Goal: Task Accomplishment & Management: Use online tool/utility

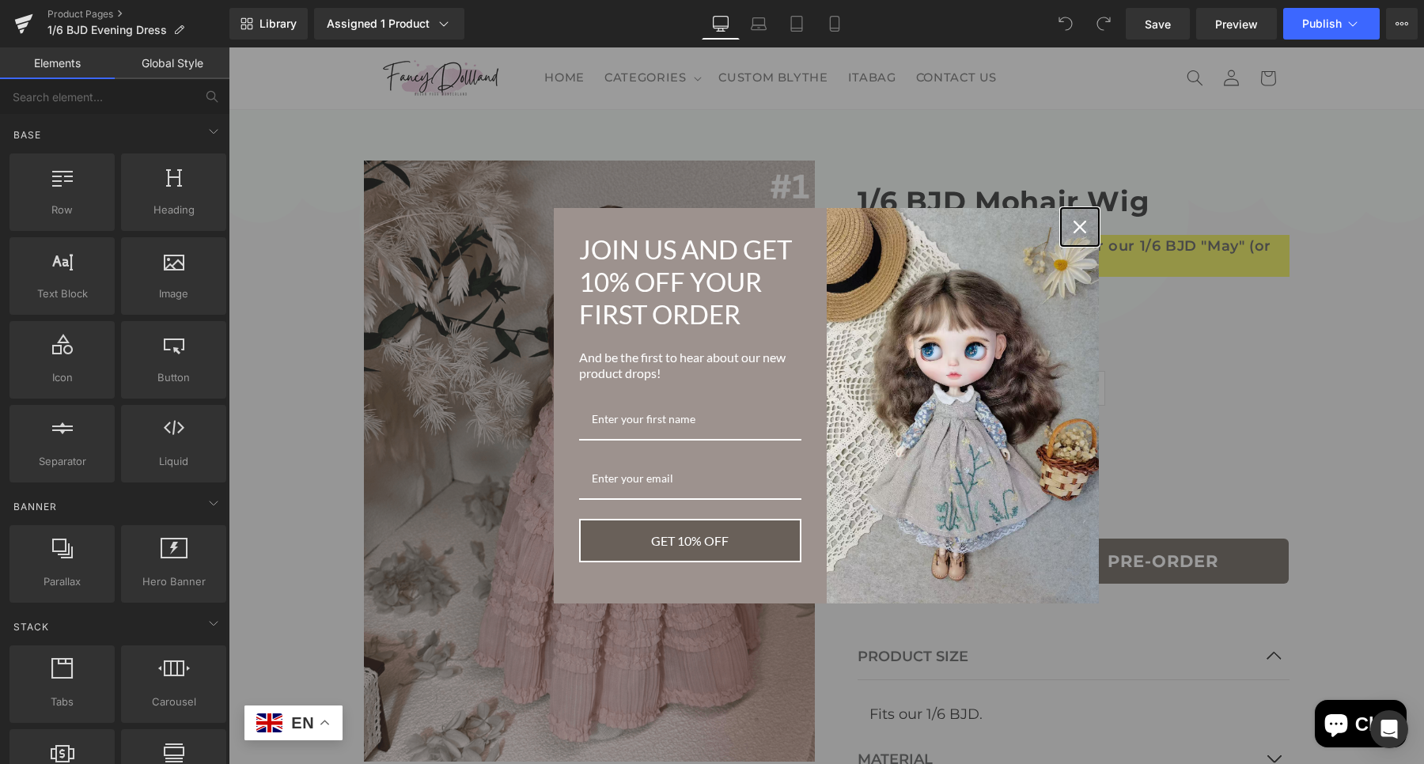
click at [1067, 224] on div "Close" at bounding box center [1079, 226] width 25 height 25
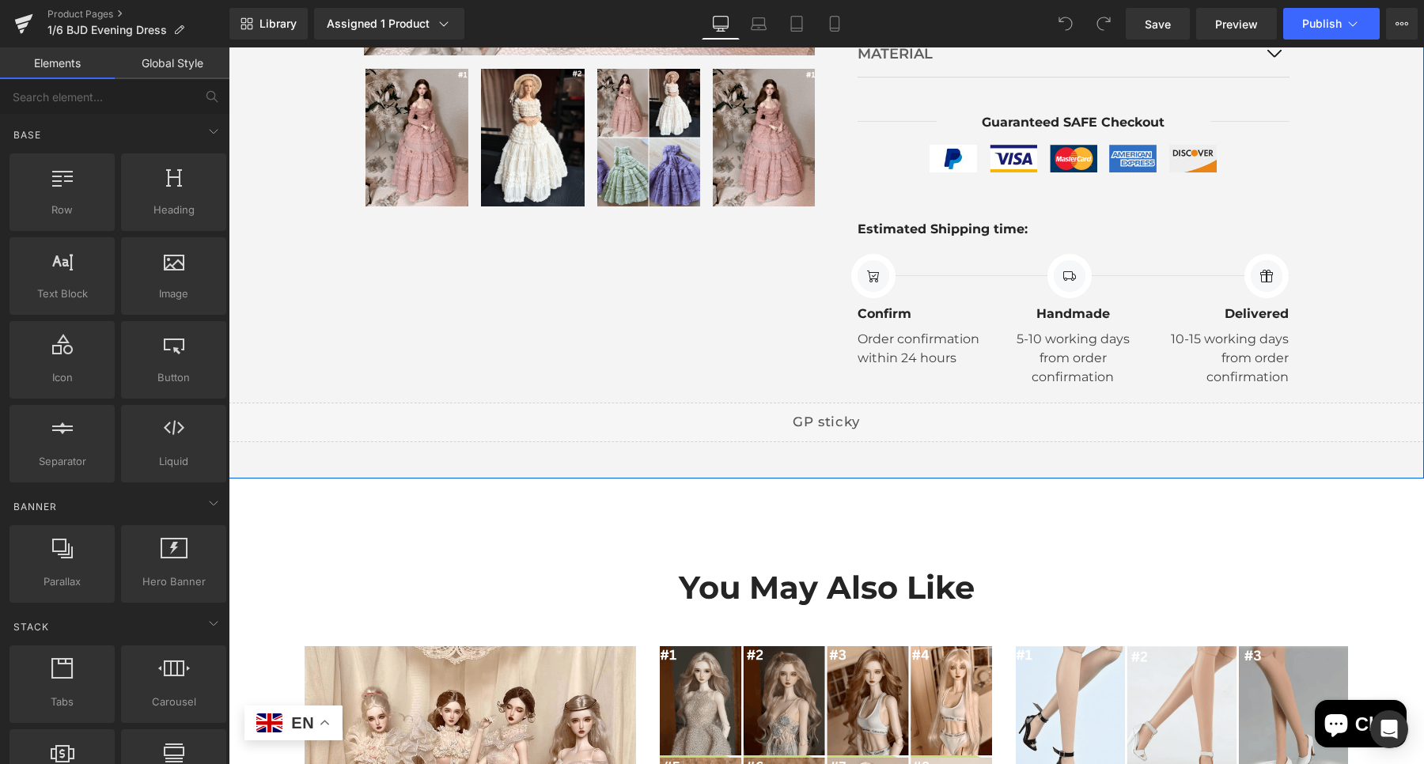
scroll to position [584, 0]
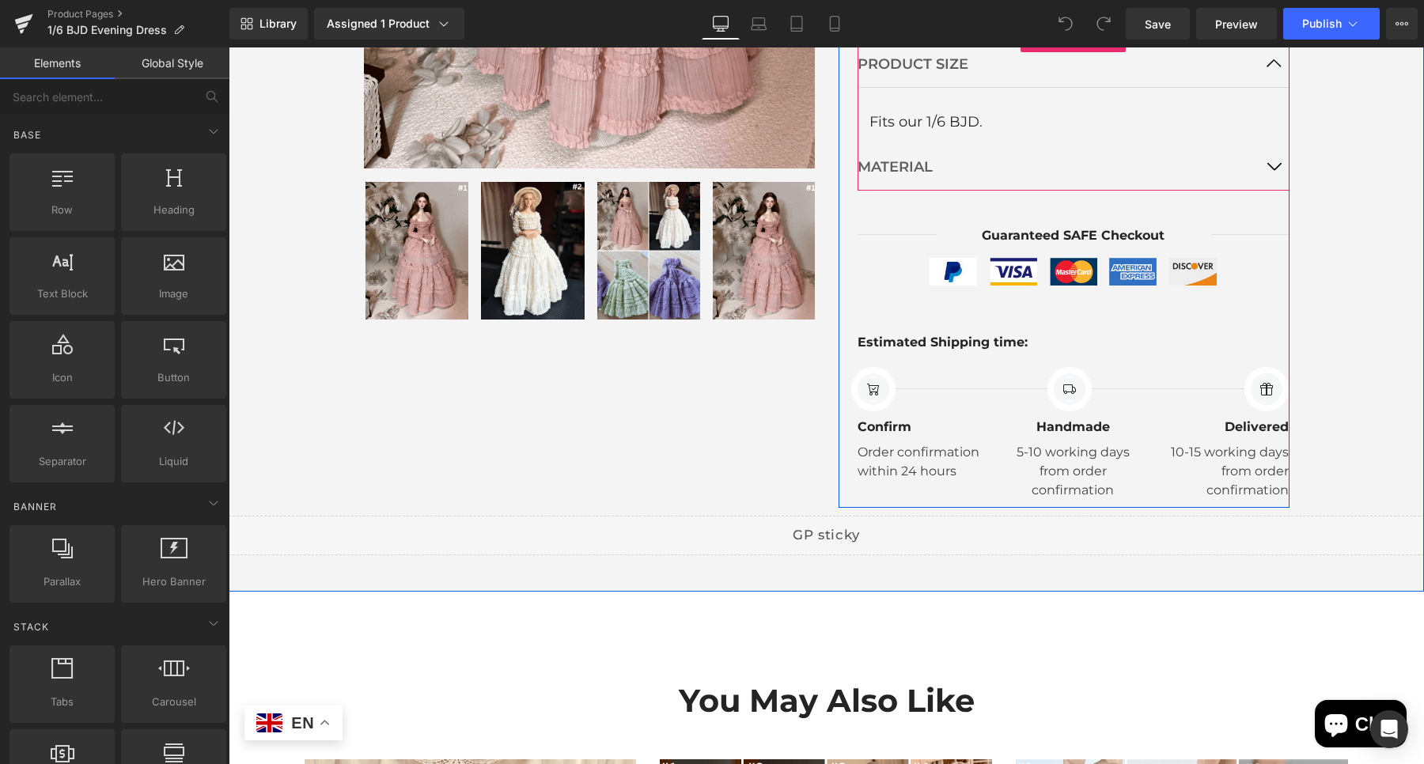
click at [1276, 176] on button "button" at bounding box center [1274, 167] width 32 height 45
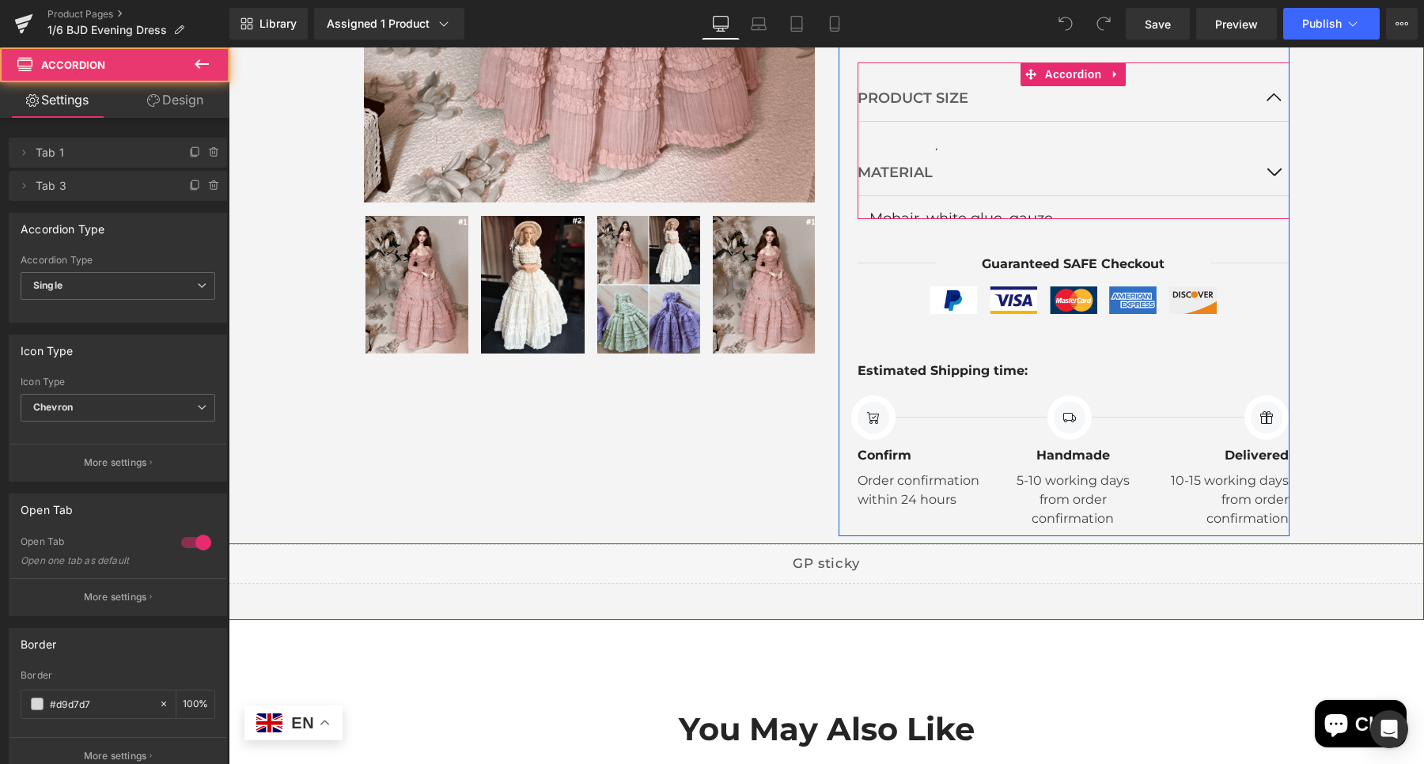
click at [1260, 165] on button "button" at bounding box center [1274, 172] width 32 height 45
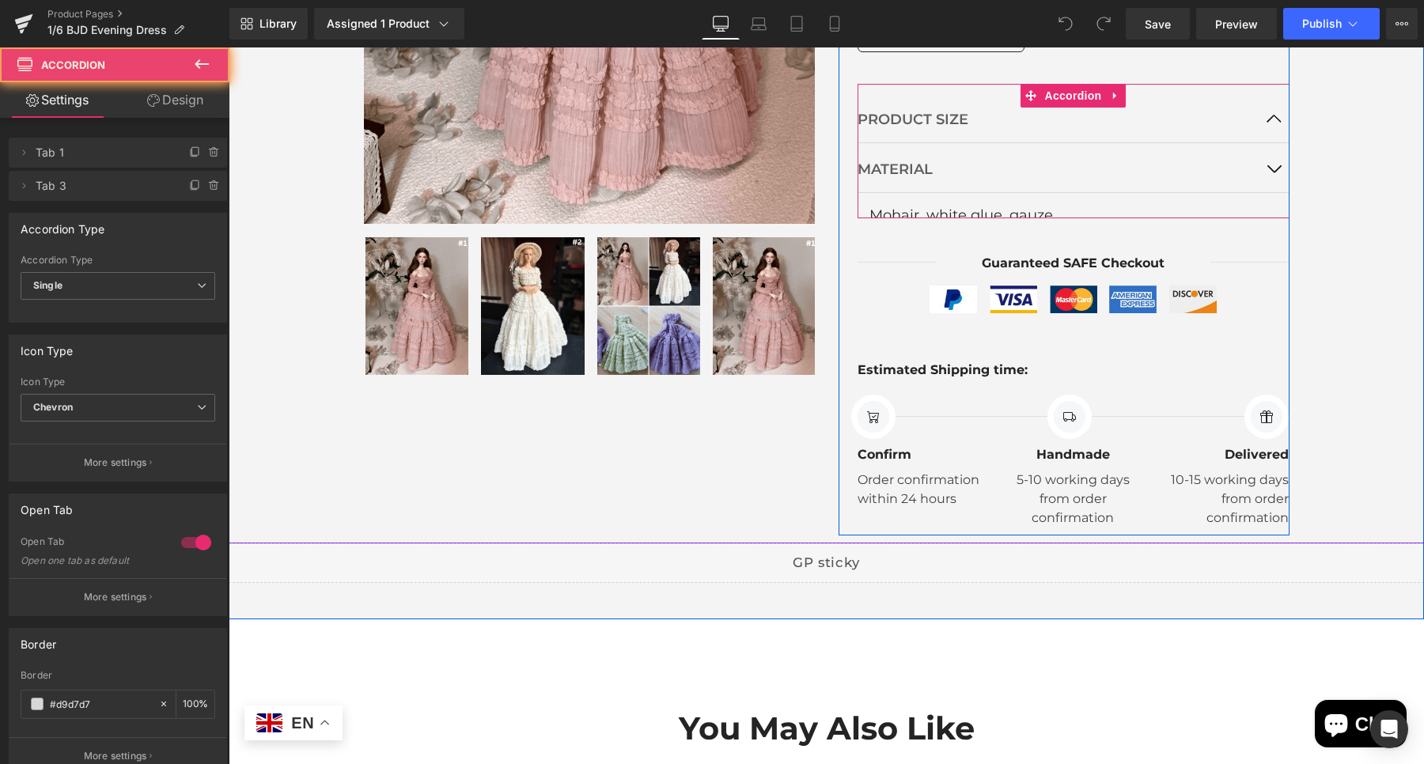
scroll to position [527, 0]
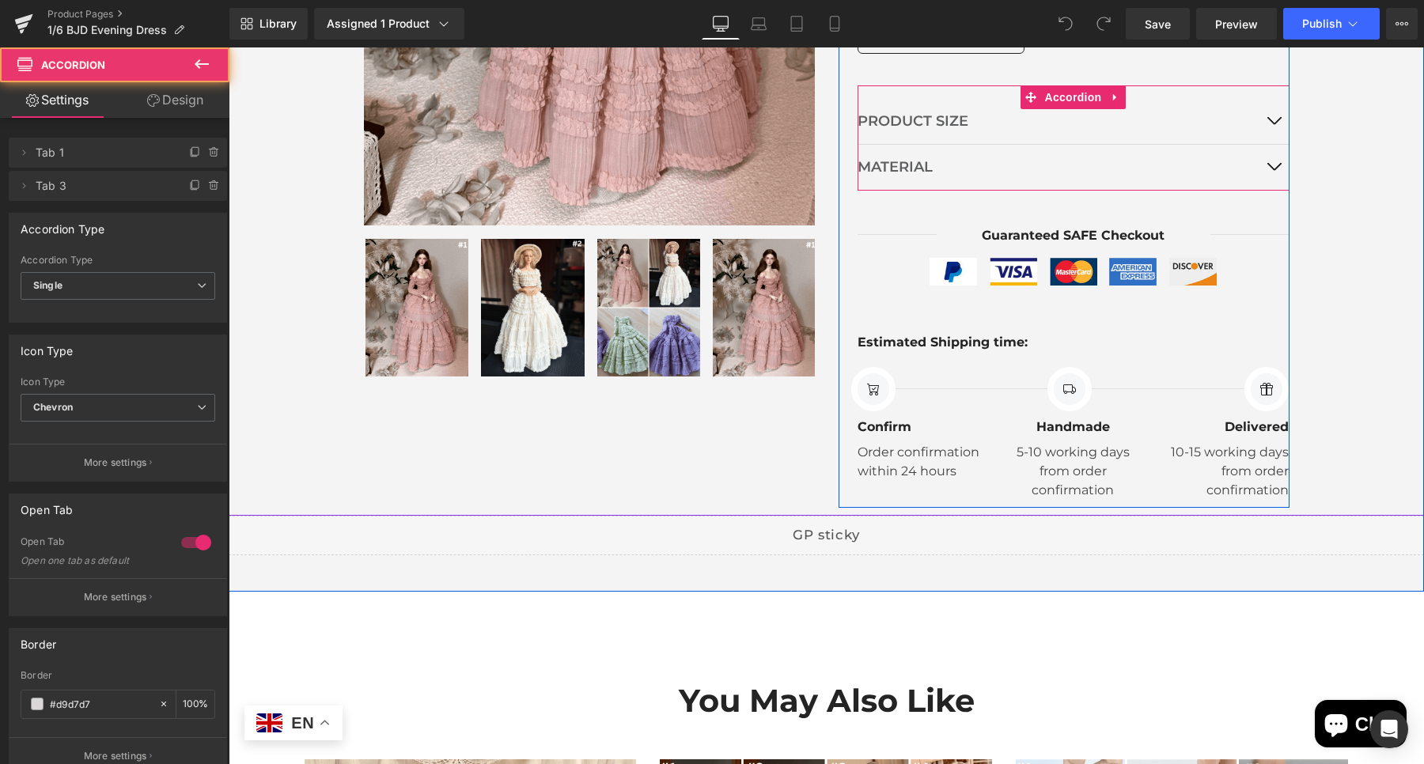
click at [1260, 165] on button "button" at bounding box center [1274, 167] width 32 height 45
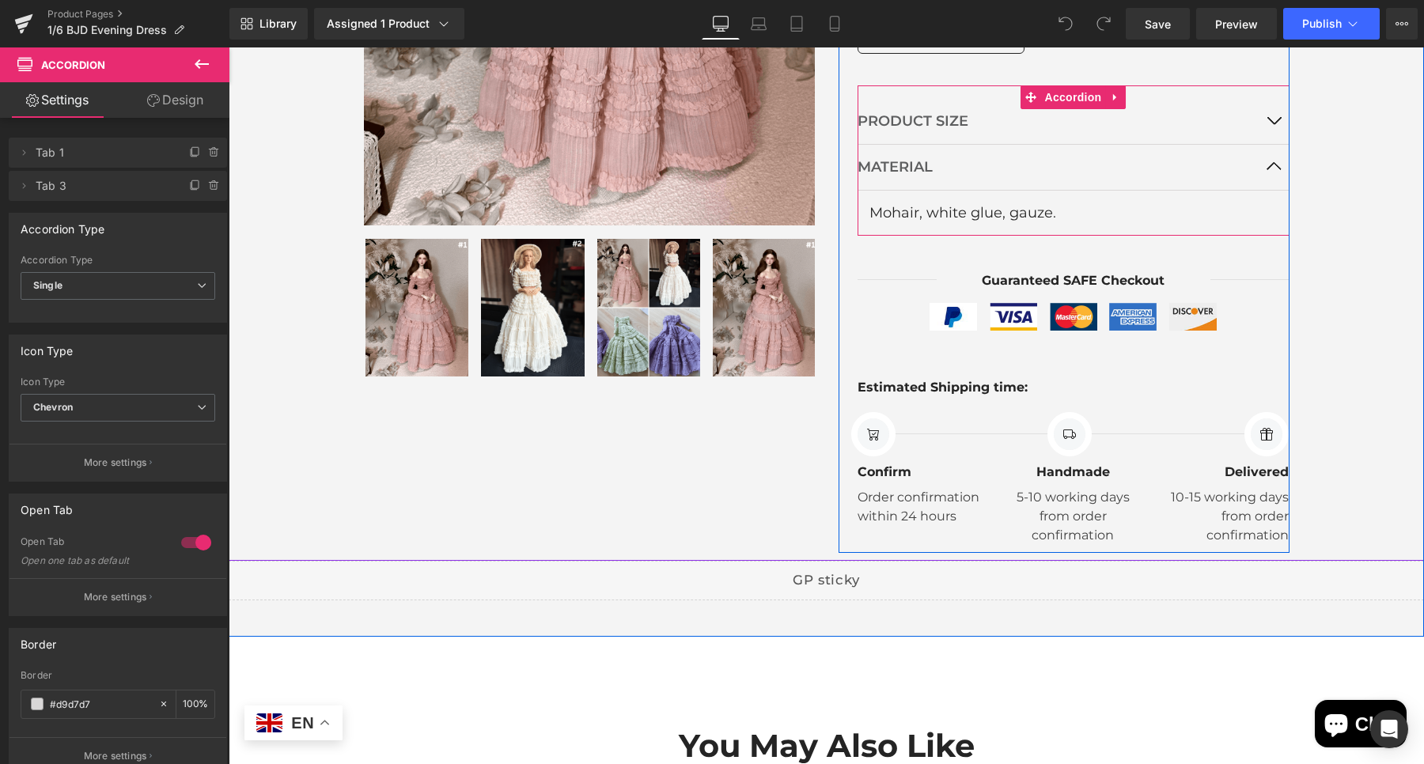
click at [229, 47] on div at bounding box center [229, 47] width 0 height 0
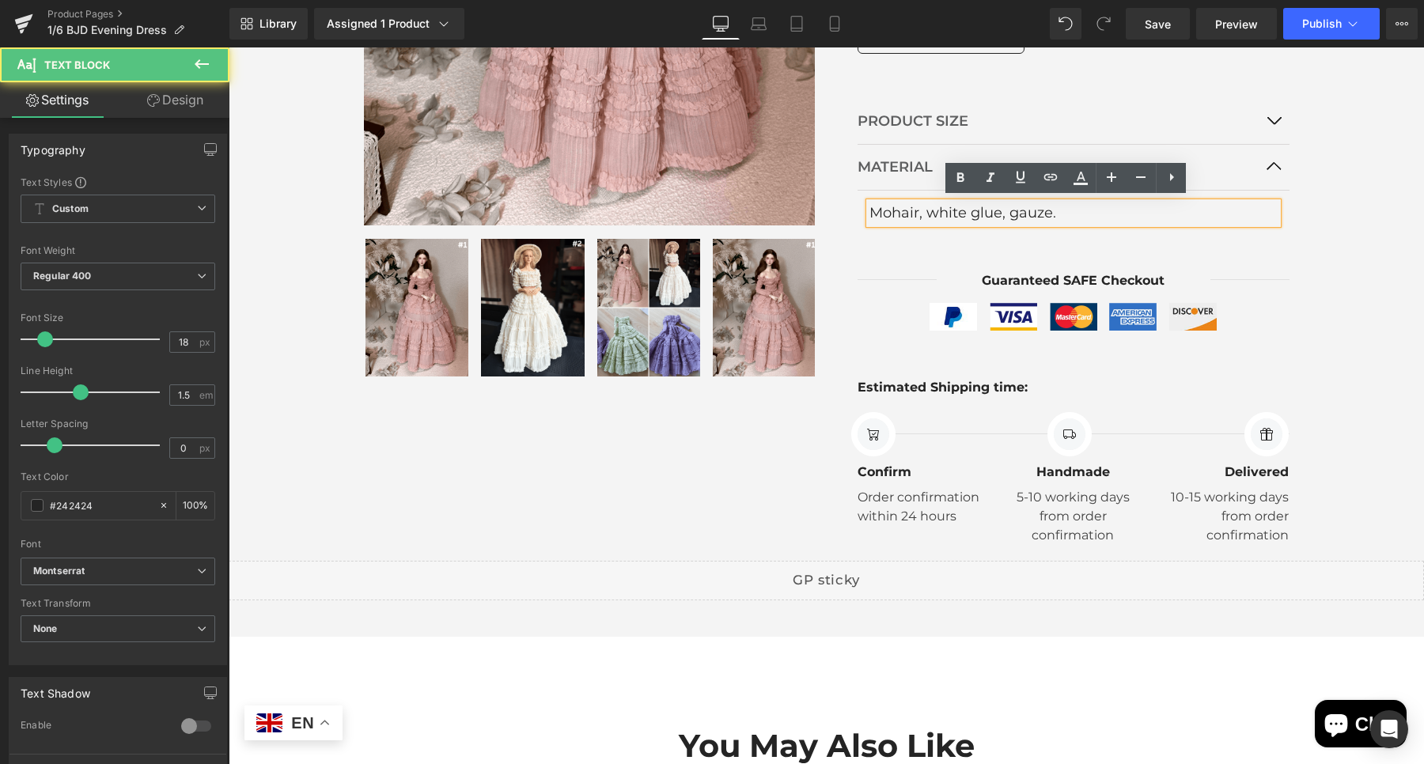
click at [1059, 217] on div "Mohair, white glue, gauze." at bounding box center [1074, 213] width 408 height 21
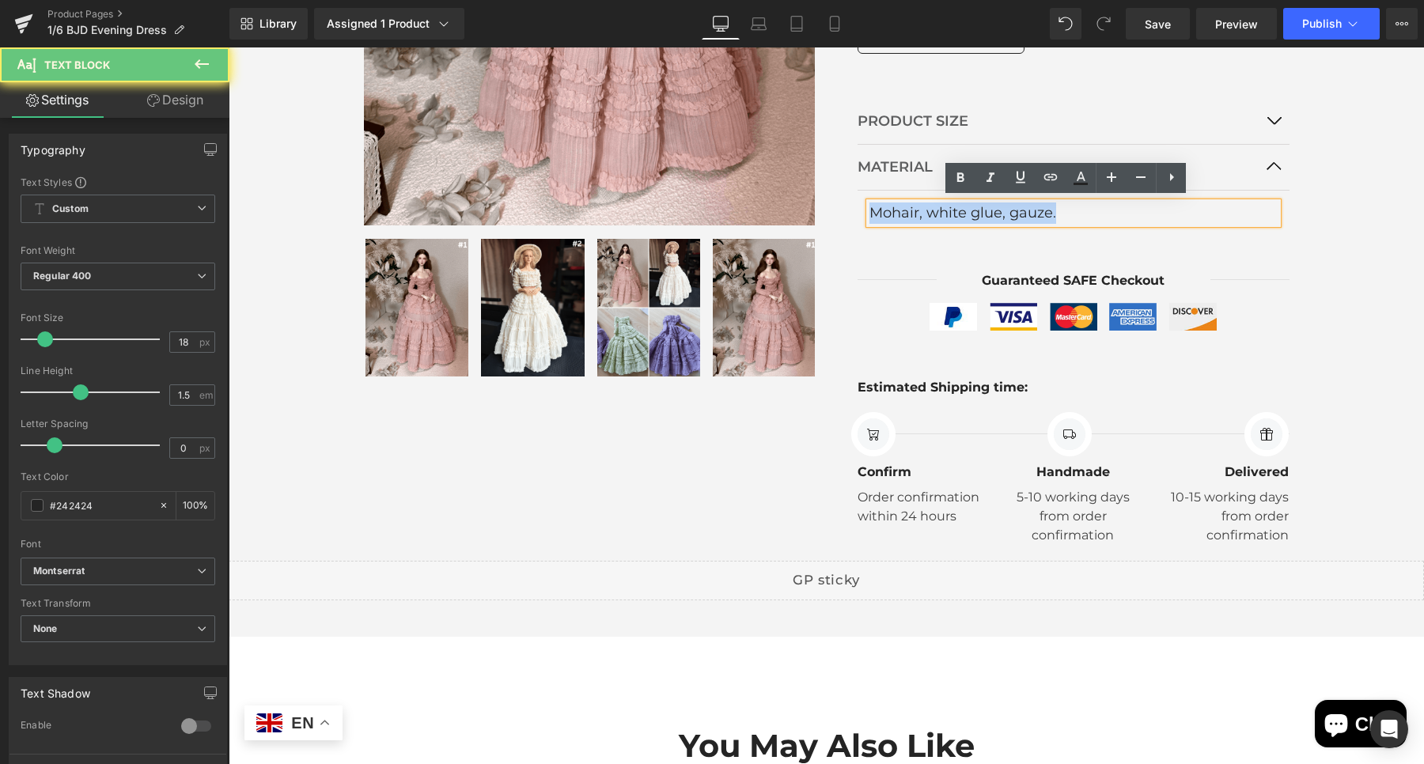
drag, startPoint x: 1074, startPoint y: 212, endPoint x: 865, endPoint y: 210, distance: 208.9
click at [870, 210] on div "Mohair, white glue, gauze." at bounding box center [1074, 213] width 408 height 21
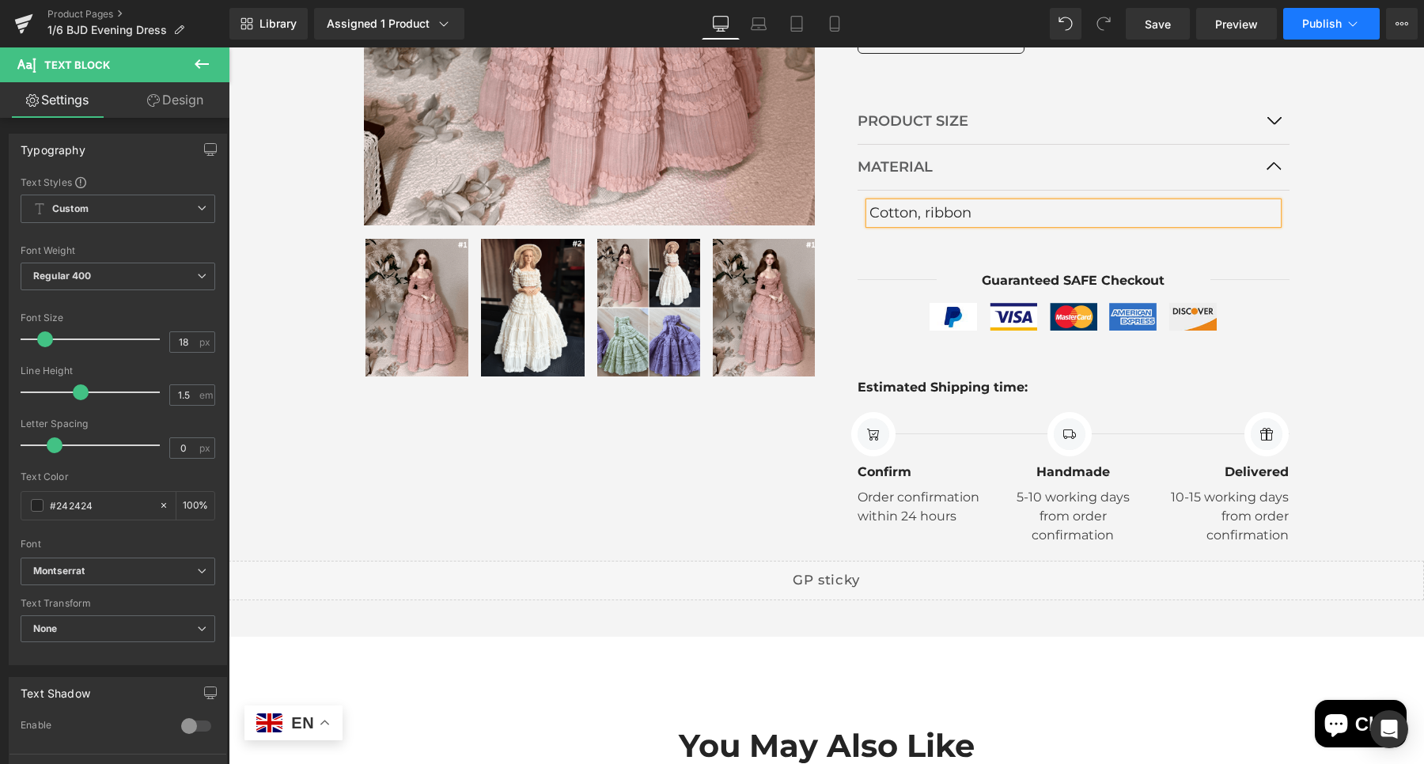
click at [1302, 13] on button "Publish" at bounding box center [1331, 24] width 97 height 32
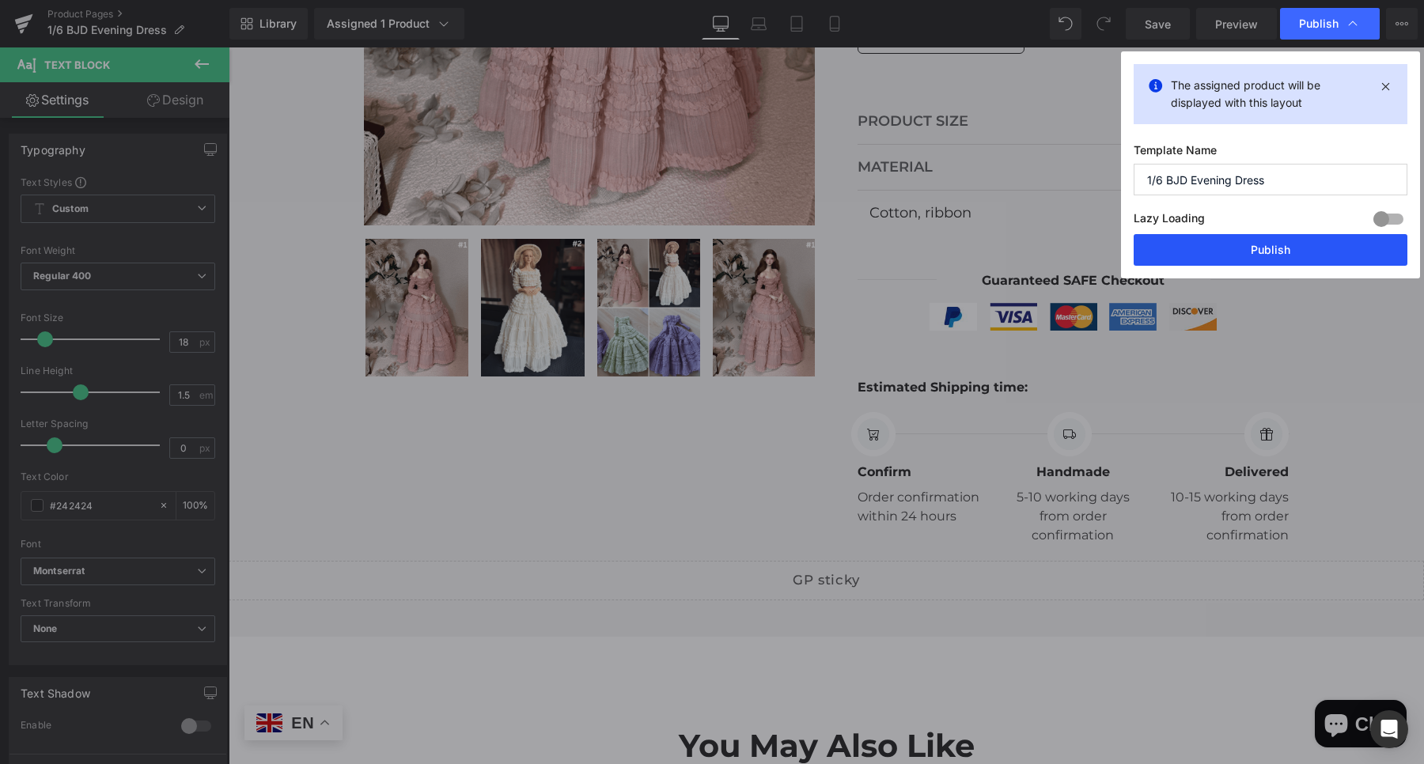
click at [1282, 246] on button "Publish" at bounding box center [1271, 250] width 274 height 32
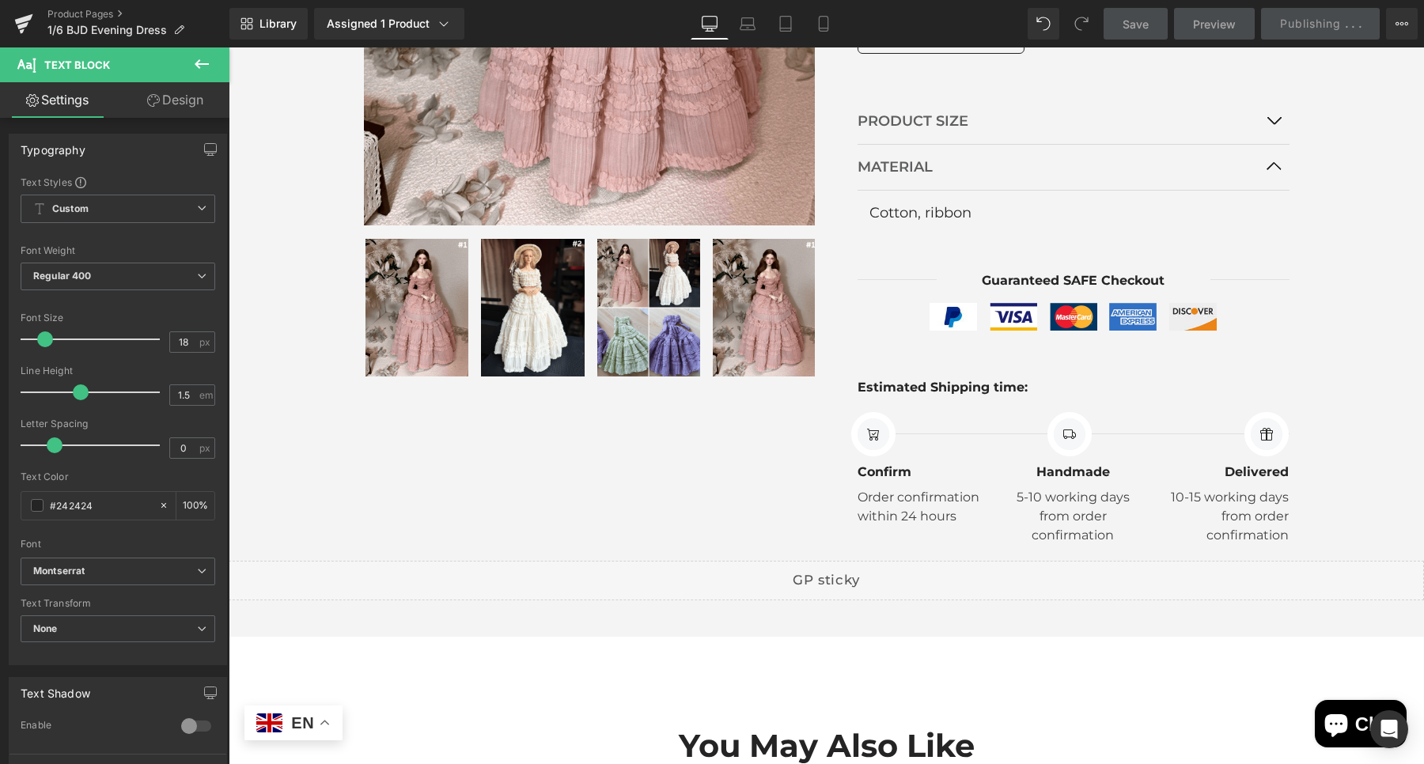
scroll to position [824, 0]
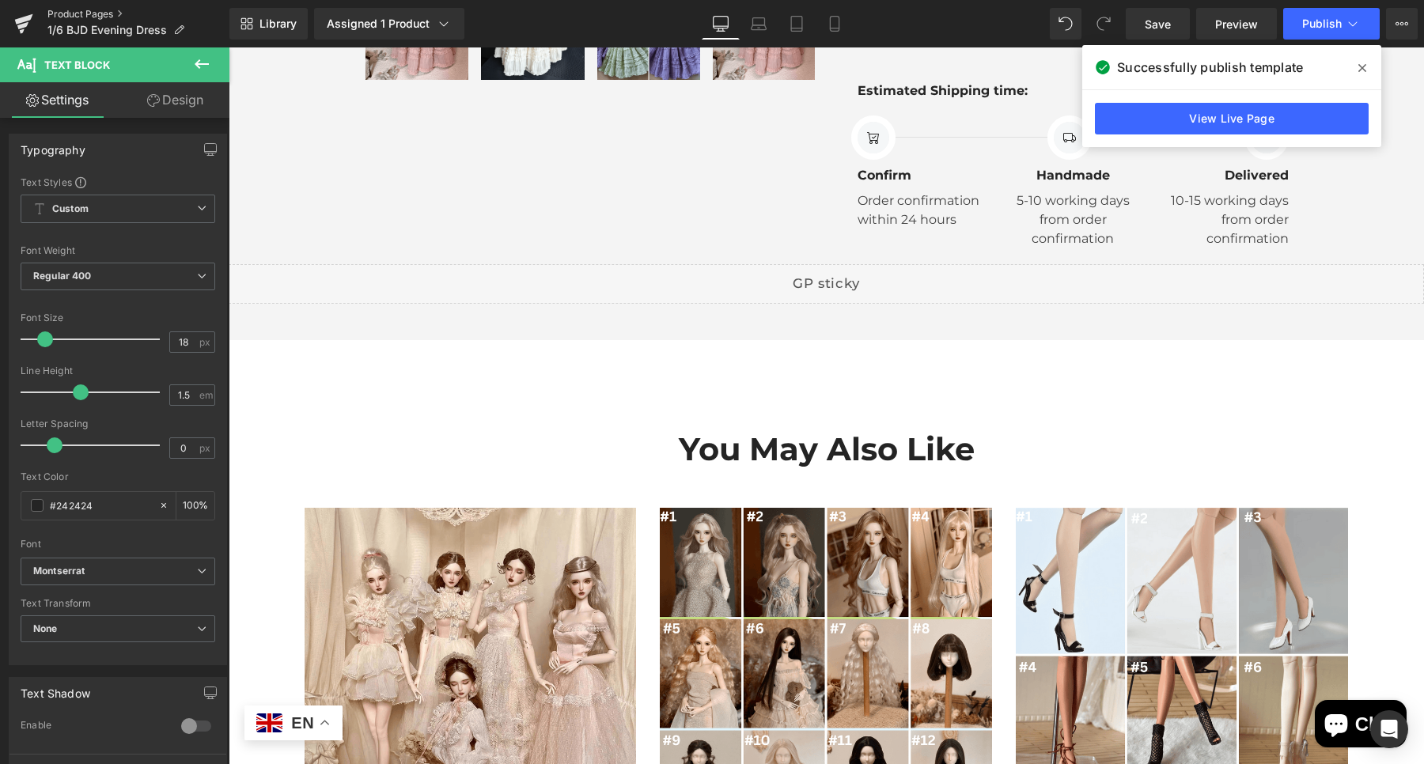
click at [116, 11] on link "Product Pages" at bounding box center [138, 14] width 182 height 13
